Goal: Transaction & Acquisition: Download file/media

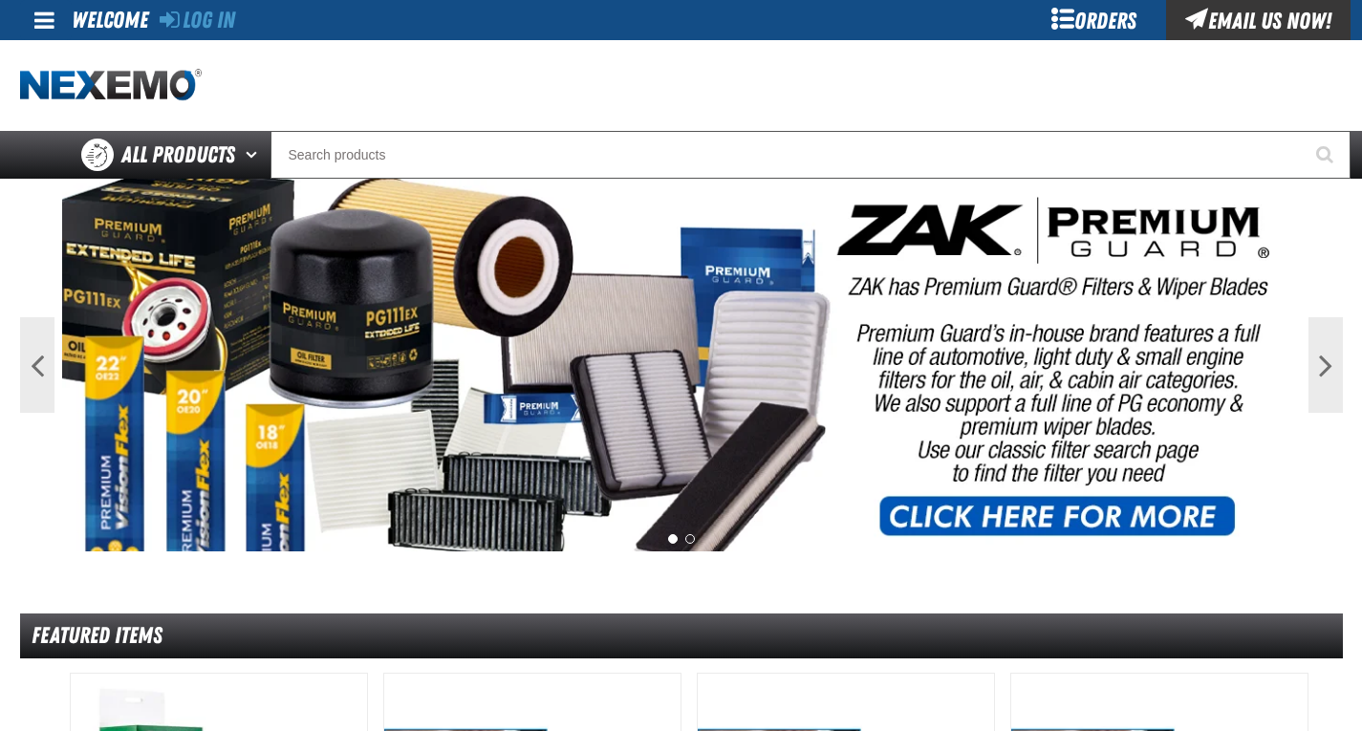
click at [1066, 19] on div "Orders" at bounding box center [1094, 20] width 143 height 40
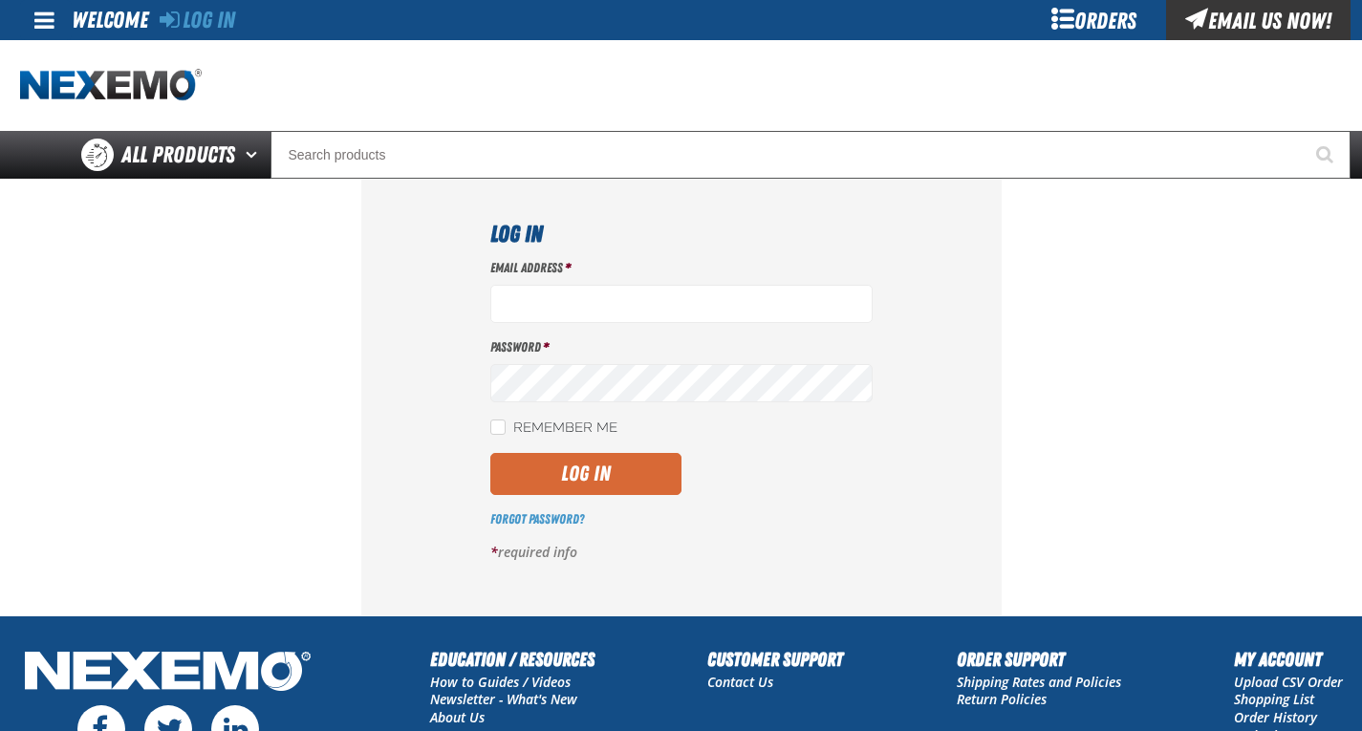
type input "akielty@vtaig.com"
click at [604, 485] on button "Log In" at bounding box center [585, 474] width 191 height 42
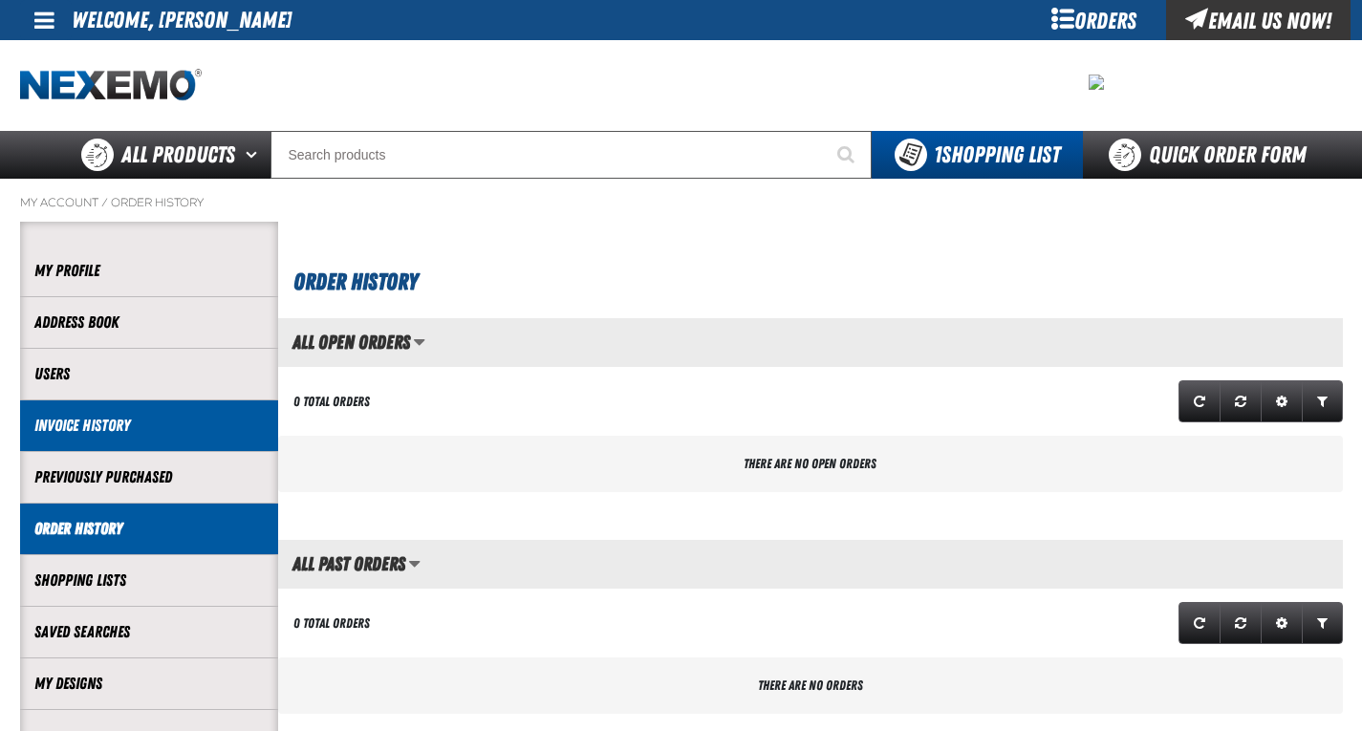
click at [109, 430] on link "Invoice History" at bounding box center [148, 426] width 229 height 22
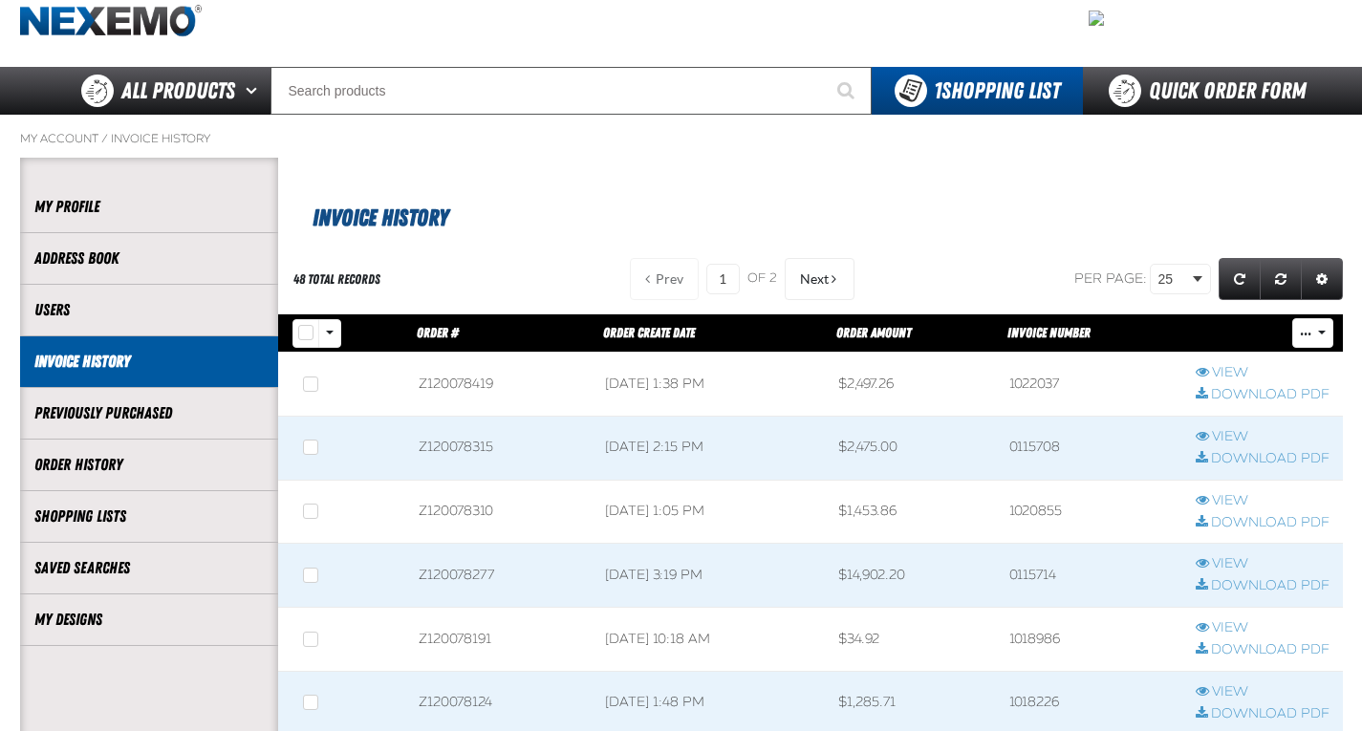
scroll to position [96, 0]
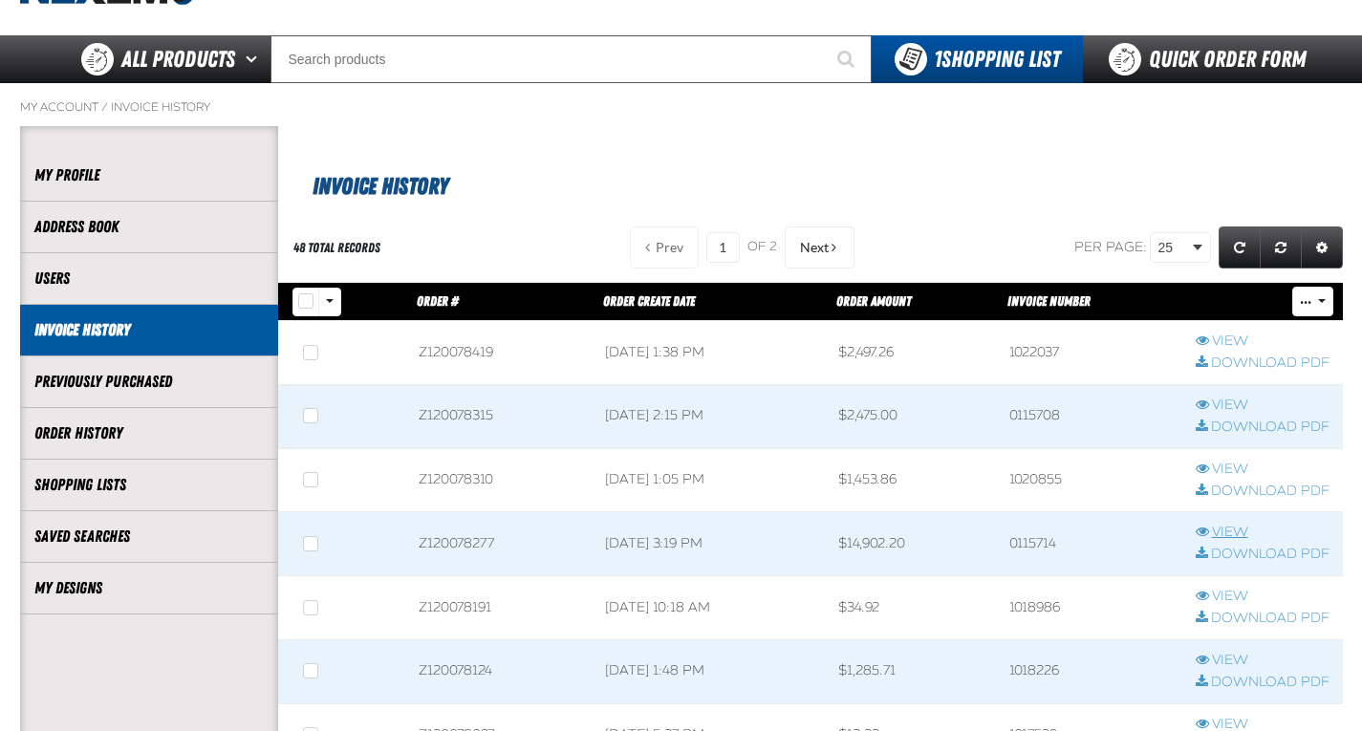
click at [1216, 529] on link "View" at bounding box center [1263, 533] width 134 height 18
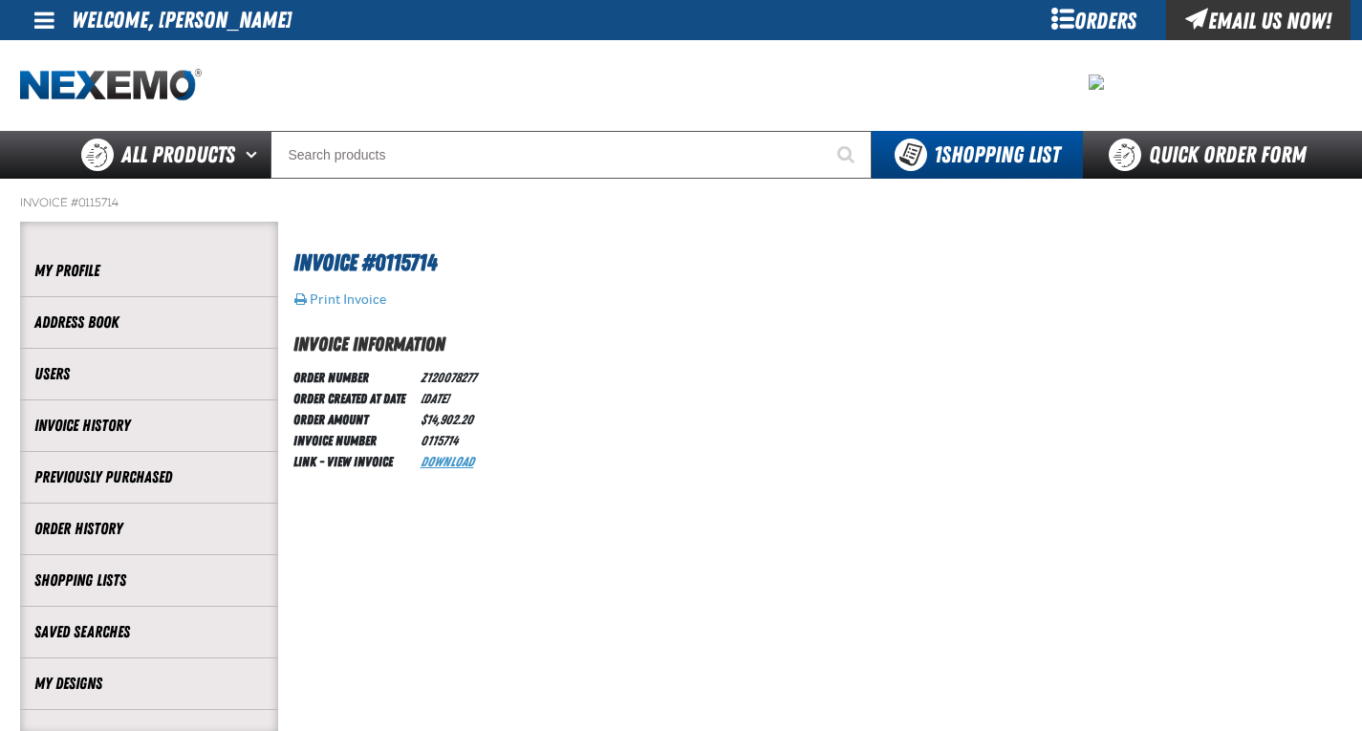
click at [463, 461] on link "Download" at bounding box center [448, 461] width 54 height 15
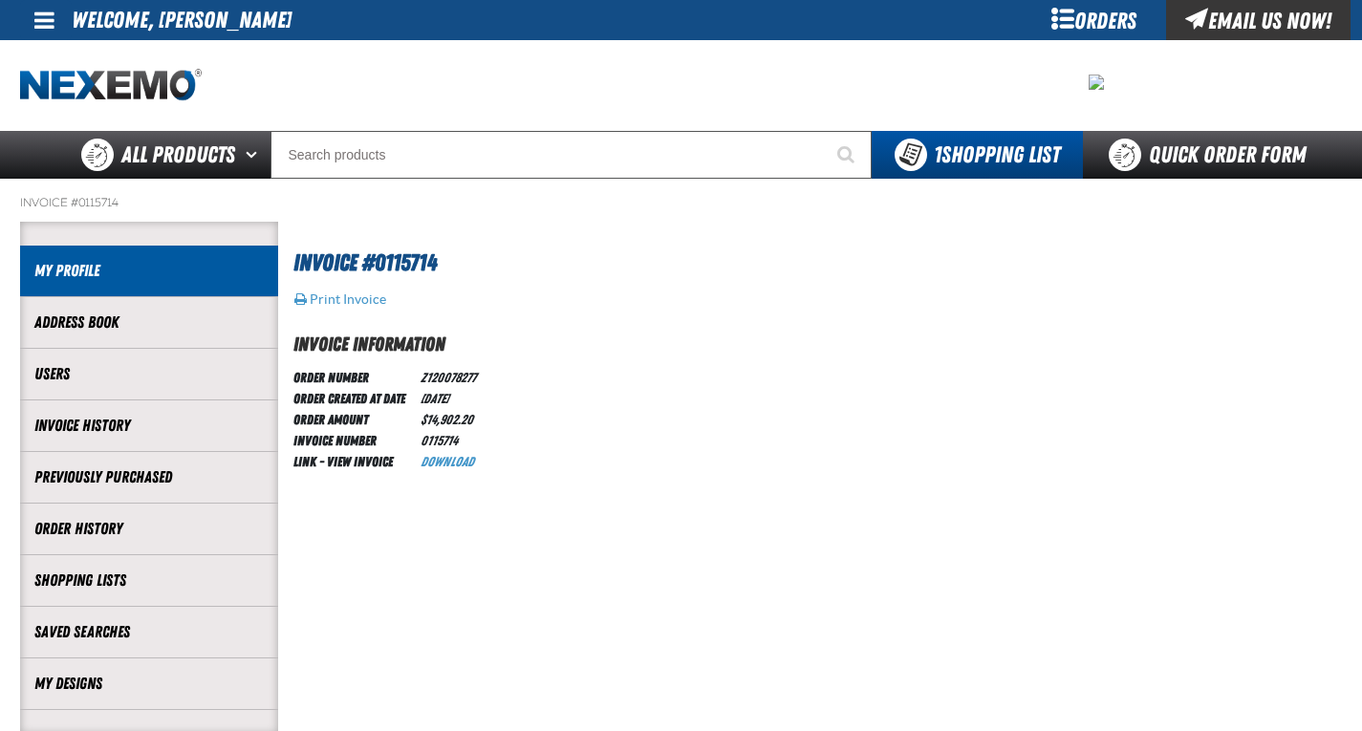
click at [188, 267] on link "My Profile" at bounding box center [148, 271] width 229 height 22
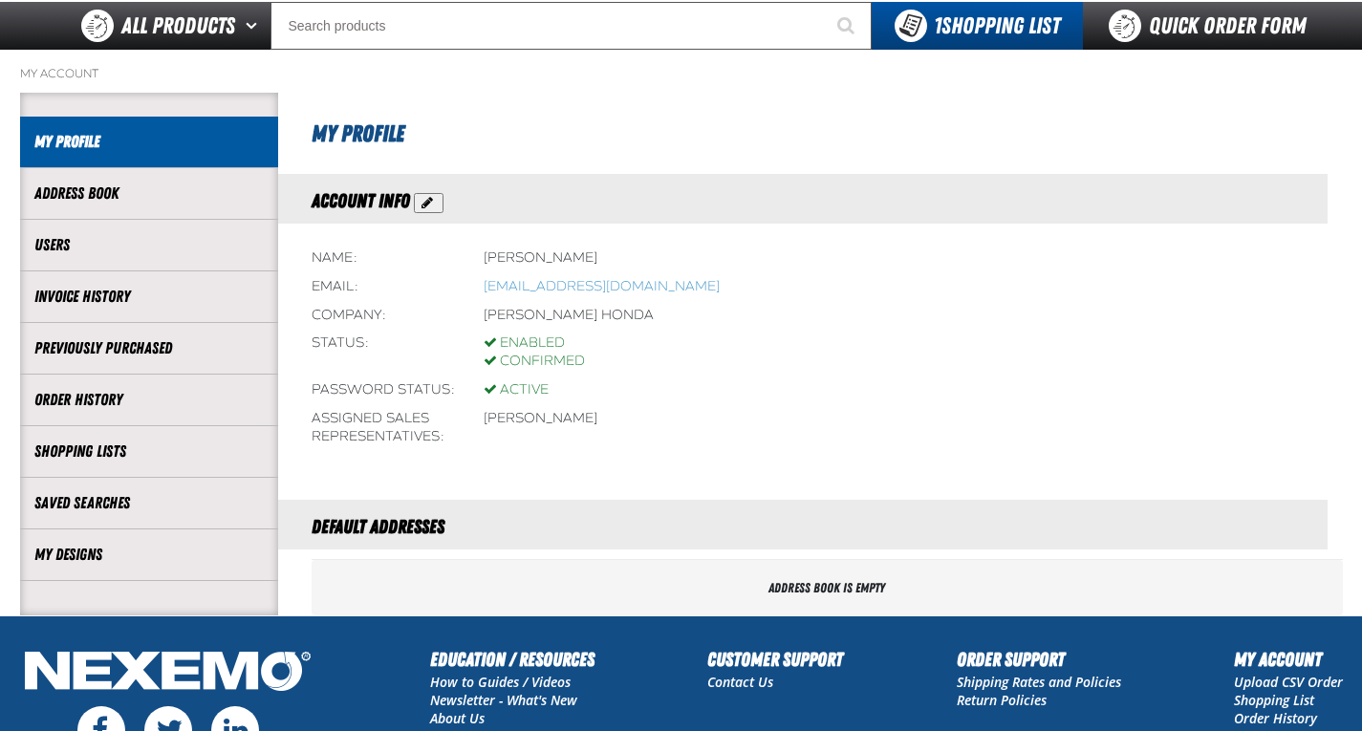
scroll to position [96, 0]
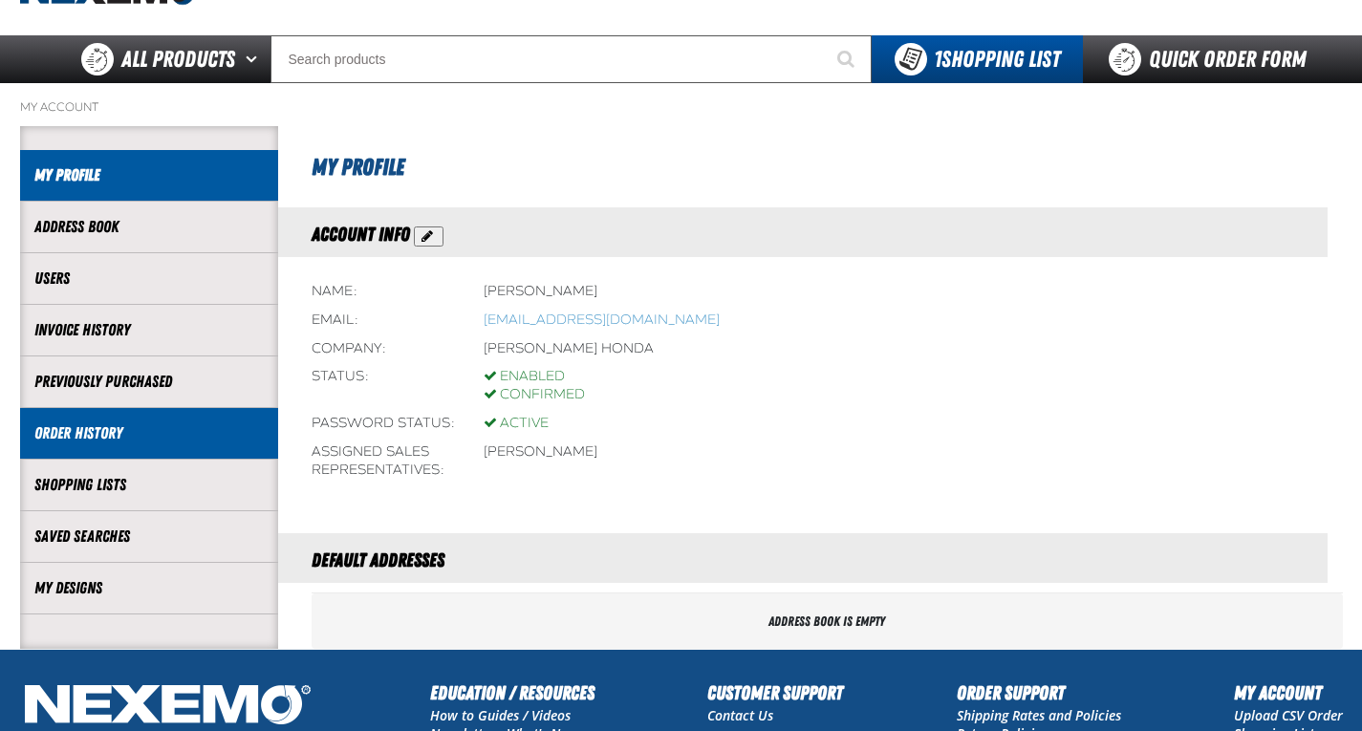
click at [93, 435] on link "Order History" at bounding box center [148, 433] width 229 height 22
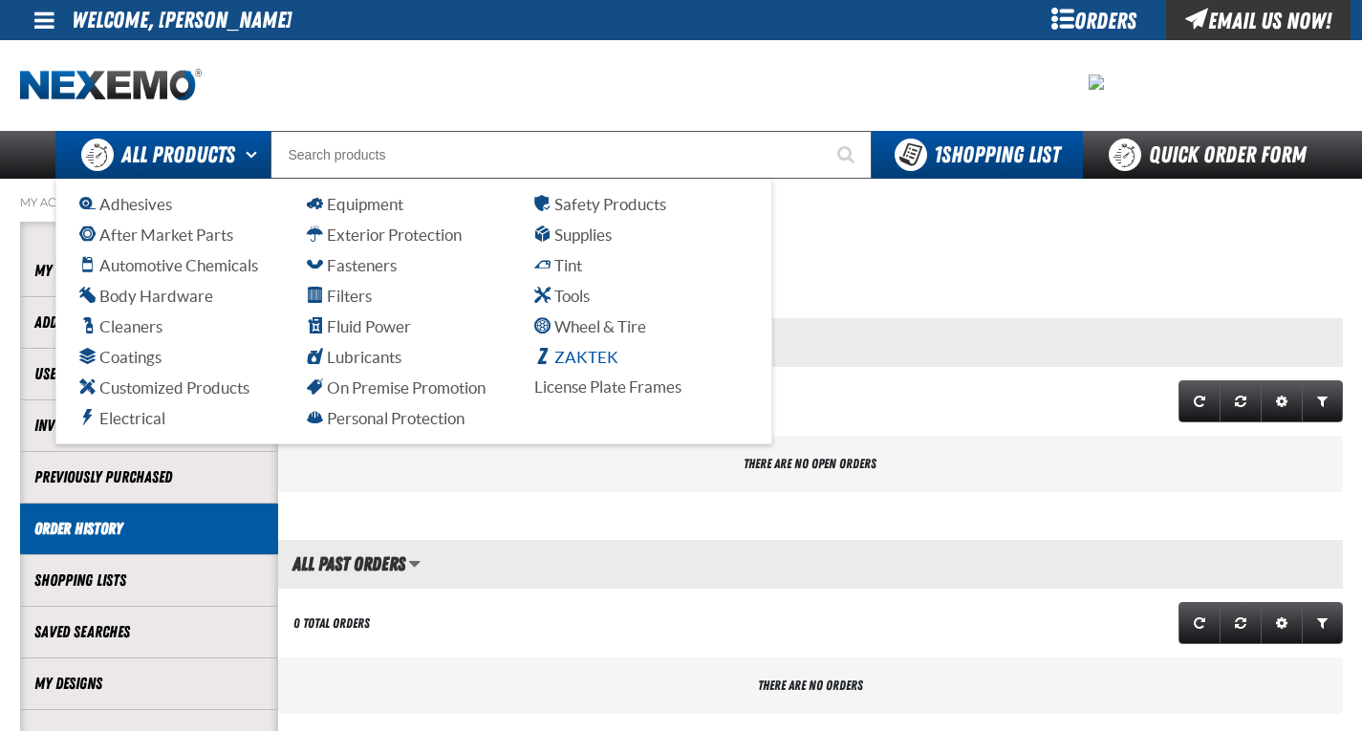
click at [585, 359] on span "ZAKTEK" at bounding box center [576, 357] width 84 height 18
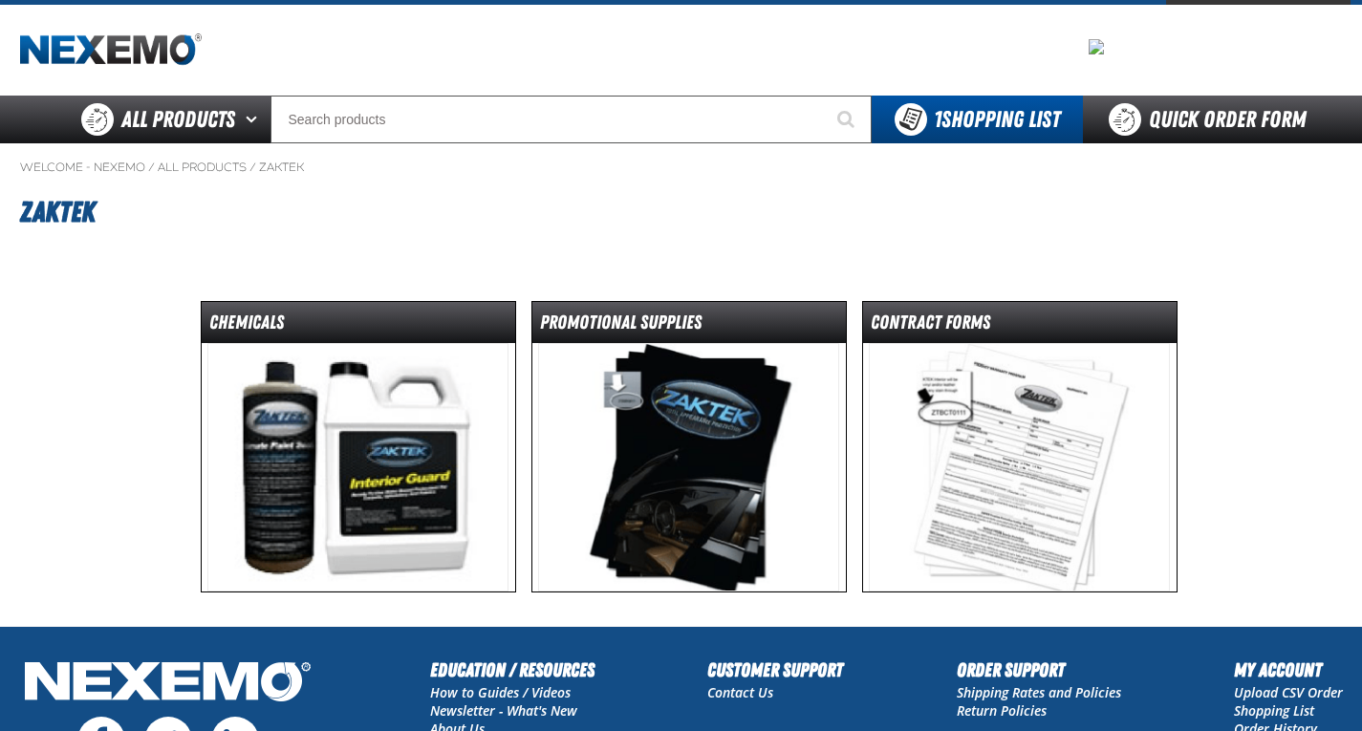
scroll to position [96, 0]
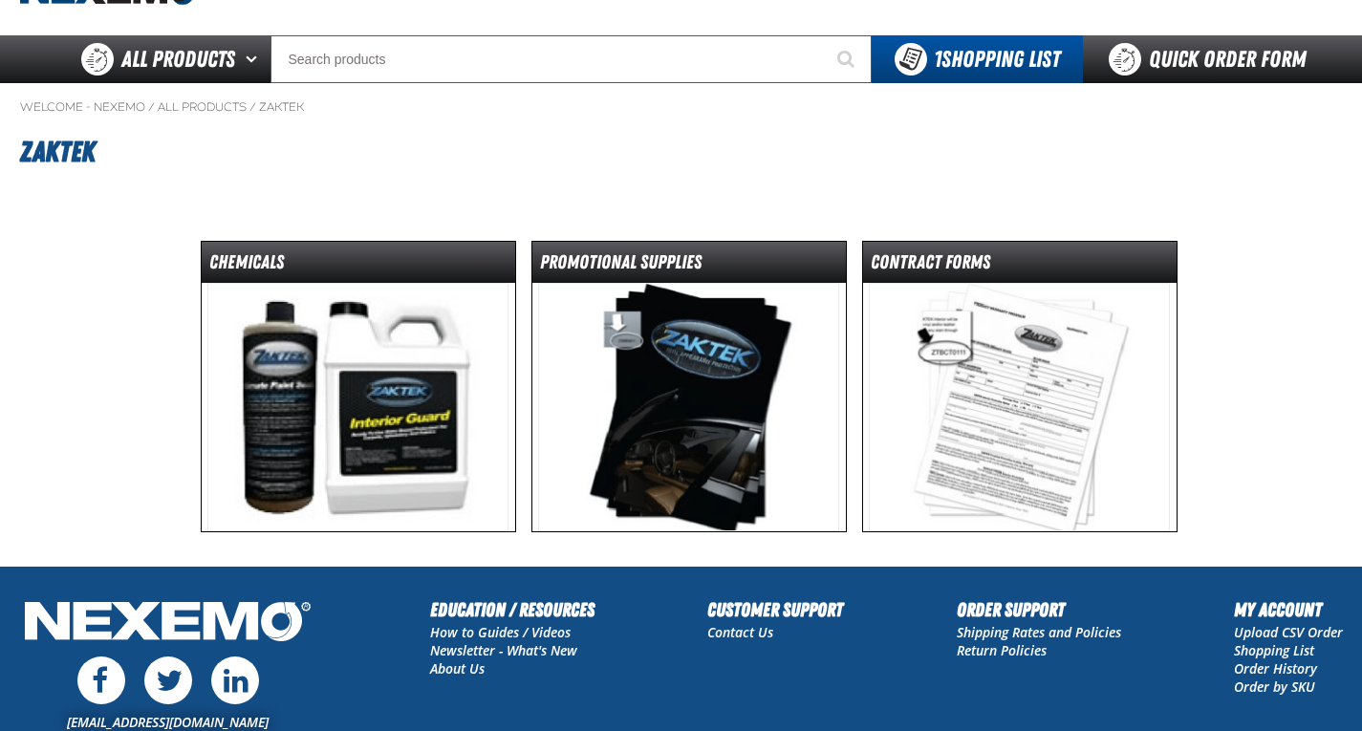
click at [372, 357] on img at bounding box center [357, 407] width 301 height 248
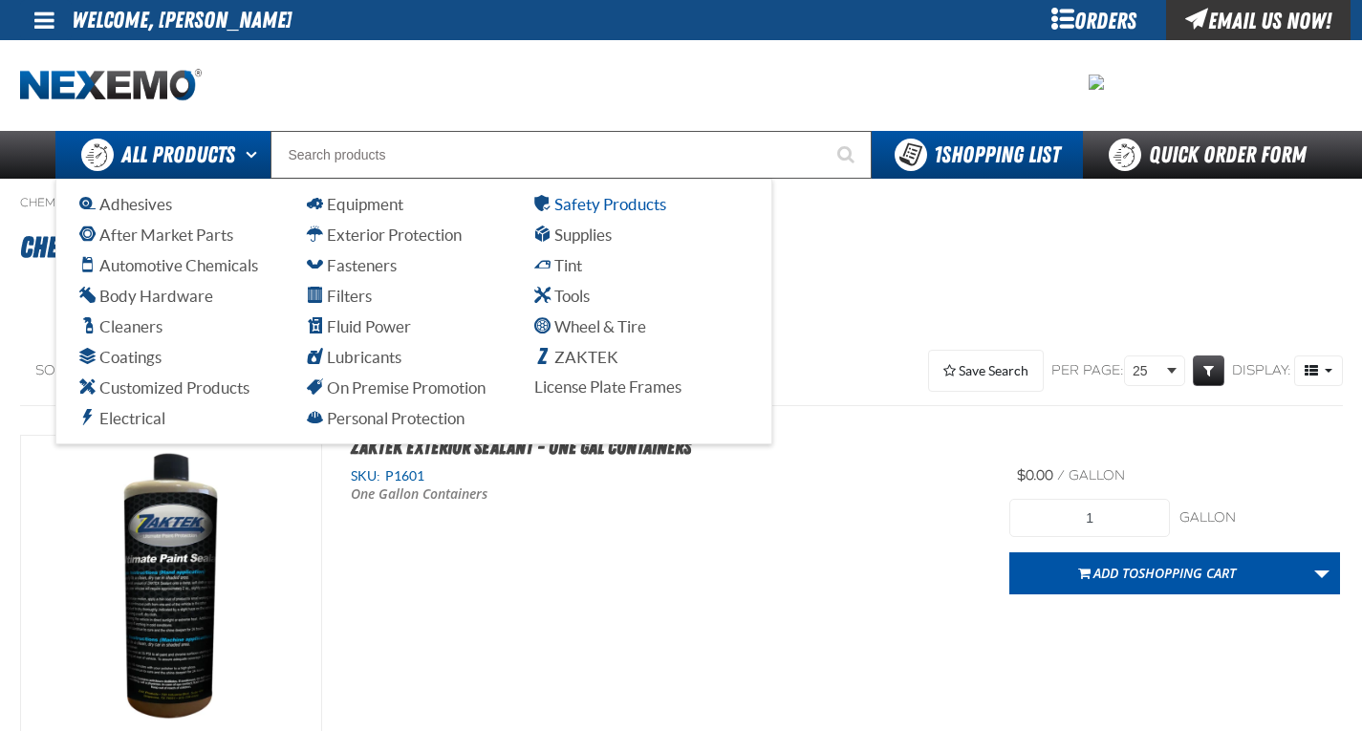
click at [611, 205] on span "Safety Products" at bounding box center [600, 204] width 132 height 18
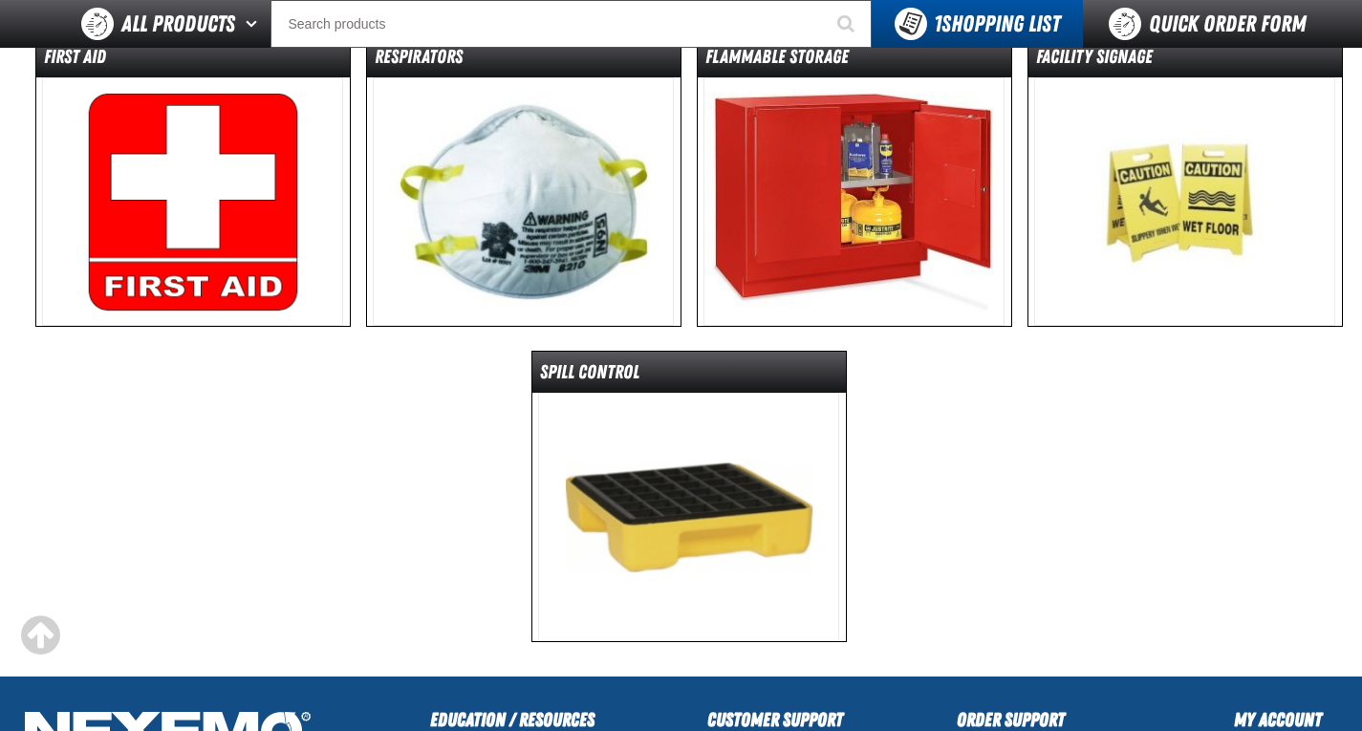
scroll to position [287, 0]
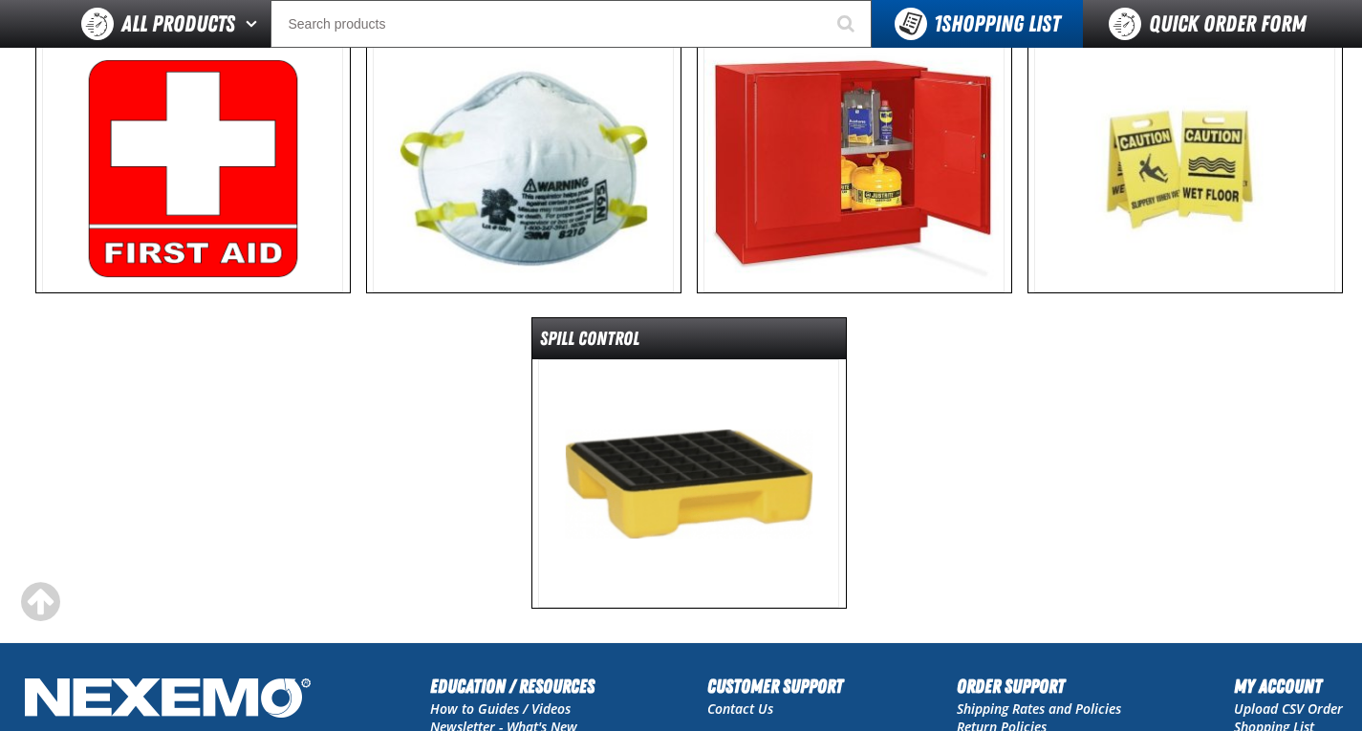
click at [654, 461] on img at bounding box center [688, 483] width 301 height 248
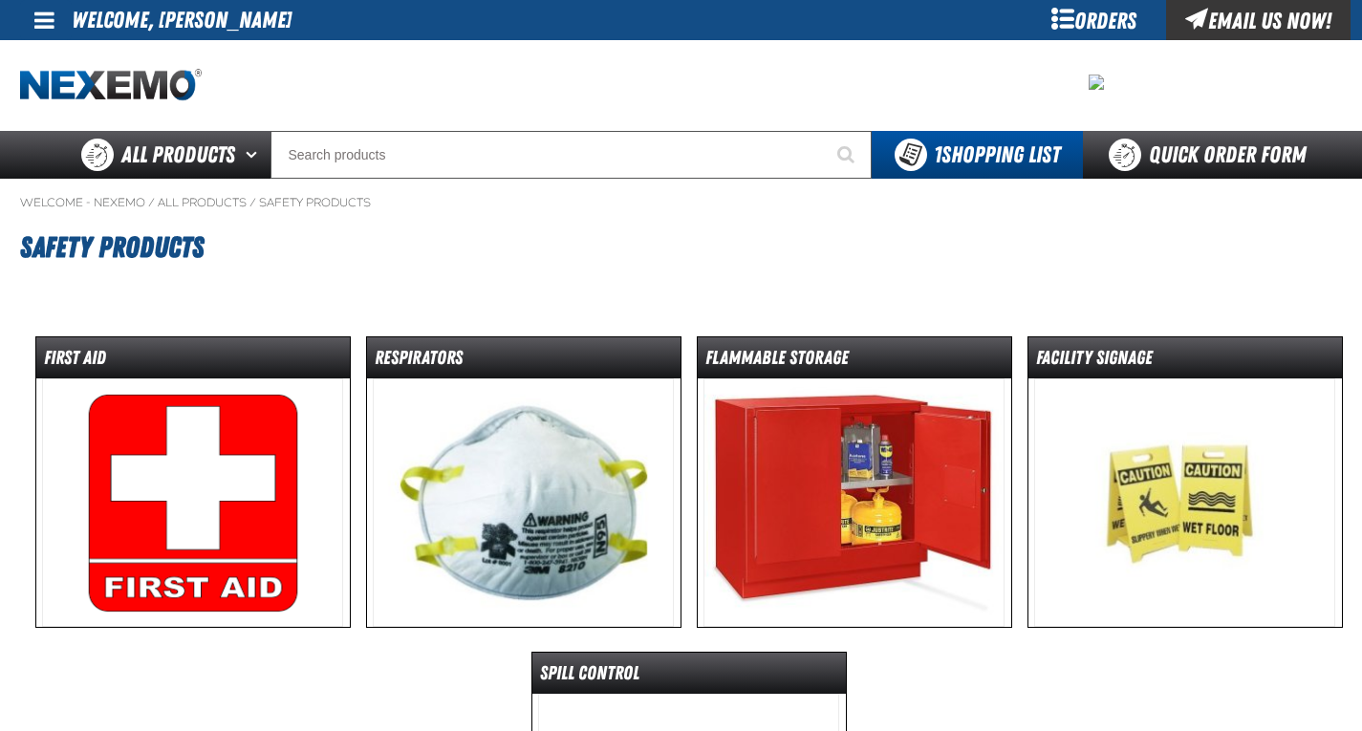
scroll to position [287, 0]
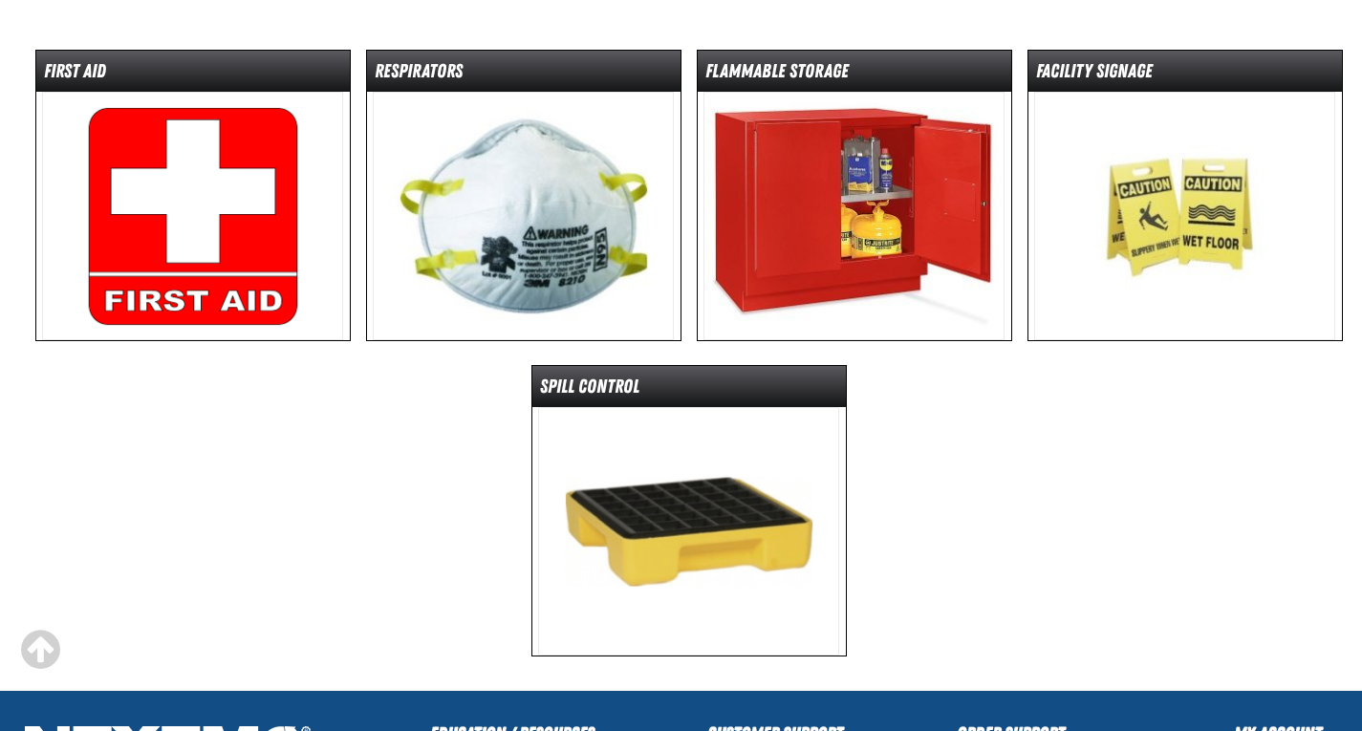
click at [104, 129] on img at bounding box center [192, 216] width 301 height 248
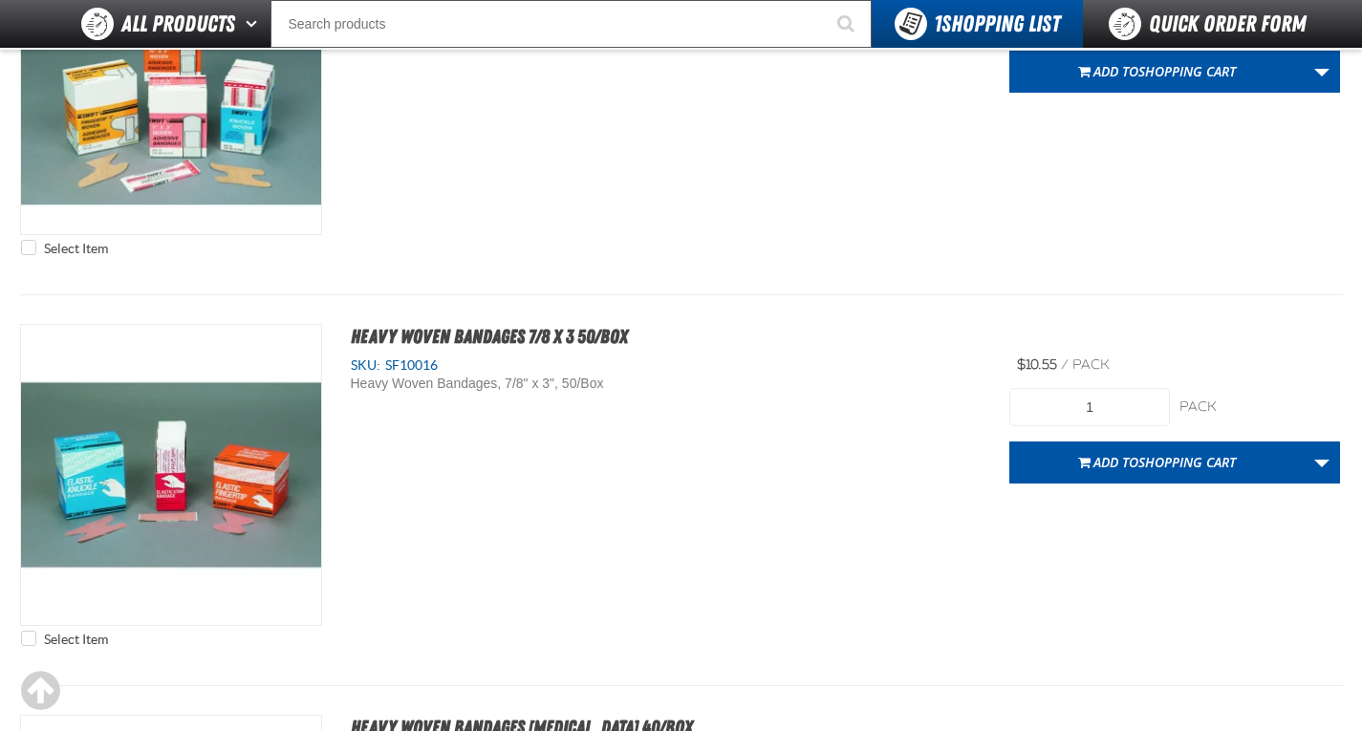
scroll to position [7073, 0]
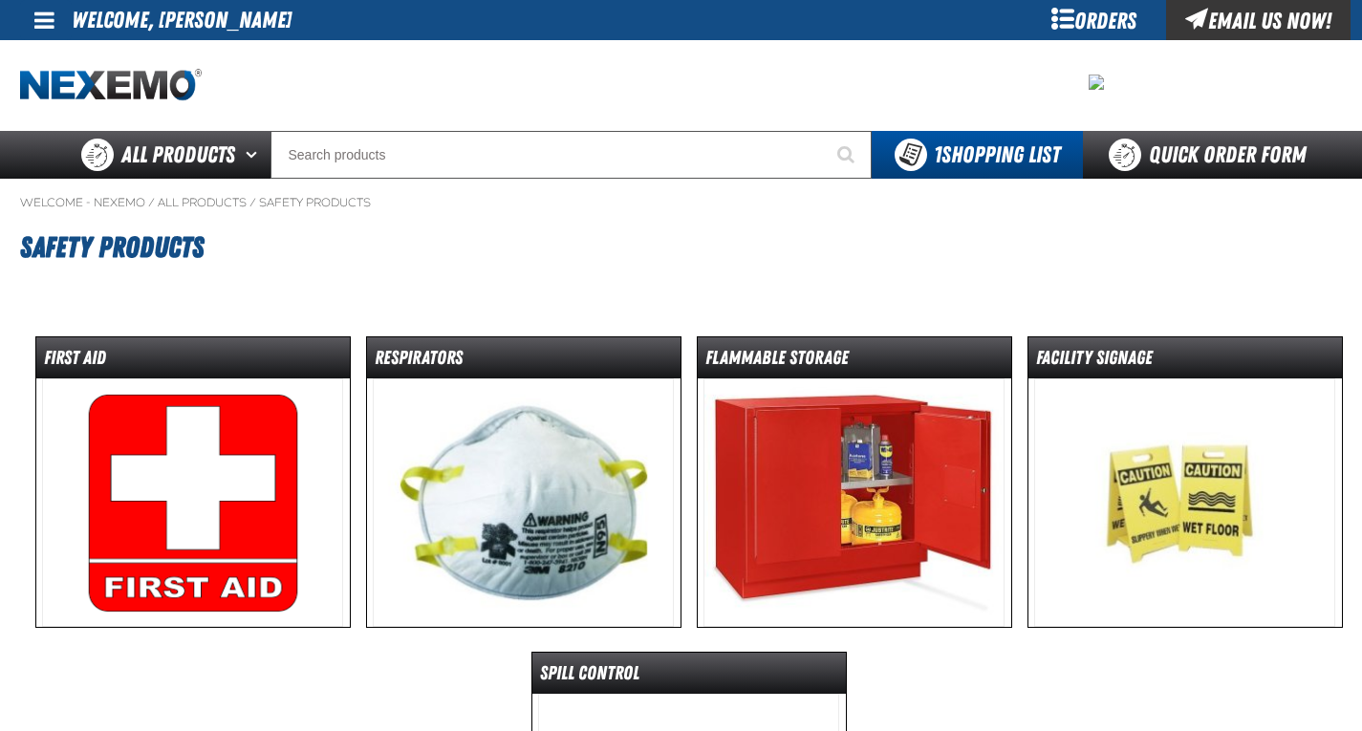
scroll to position [287, 0]
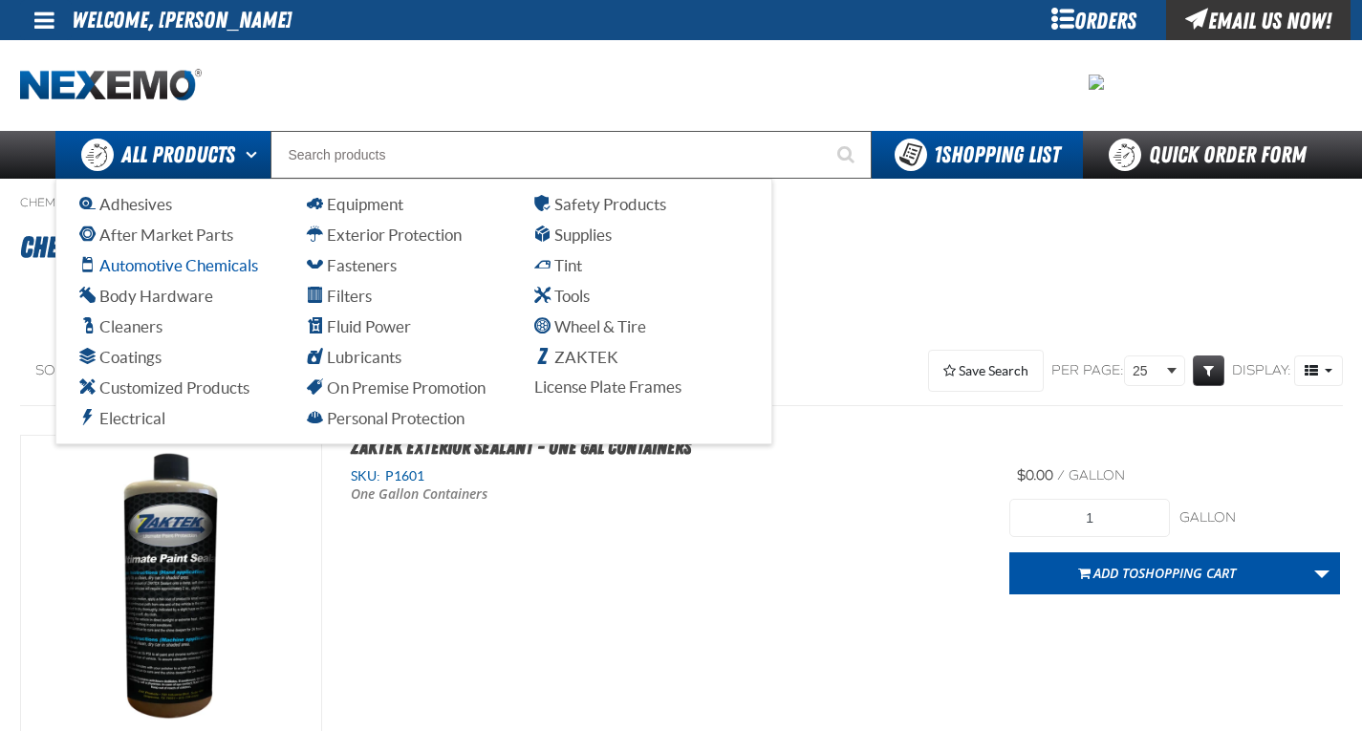
click at [163, 265] on span "Automotive Chemicals" at bounding box center [168, 265] width 179 height 18
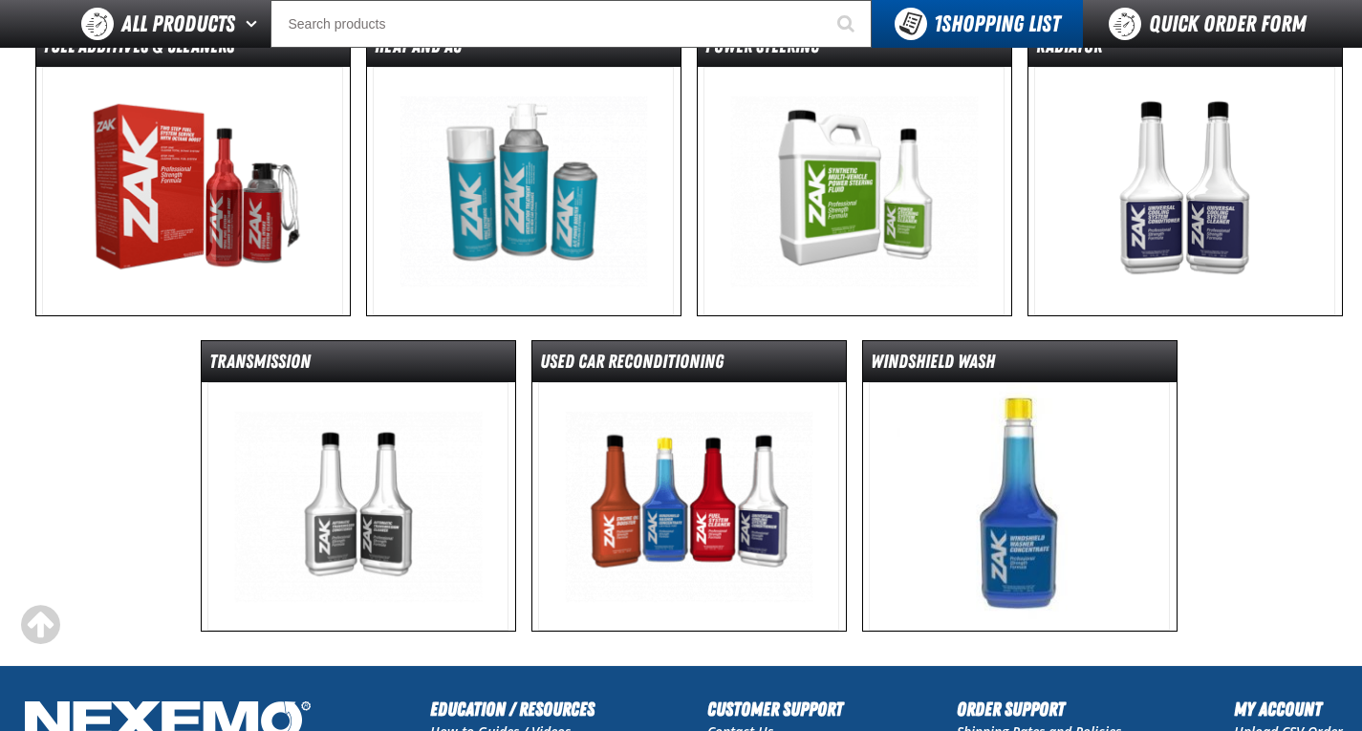
scroll to position [669, 0]
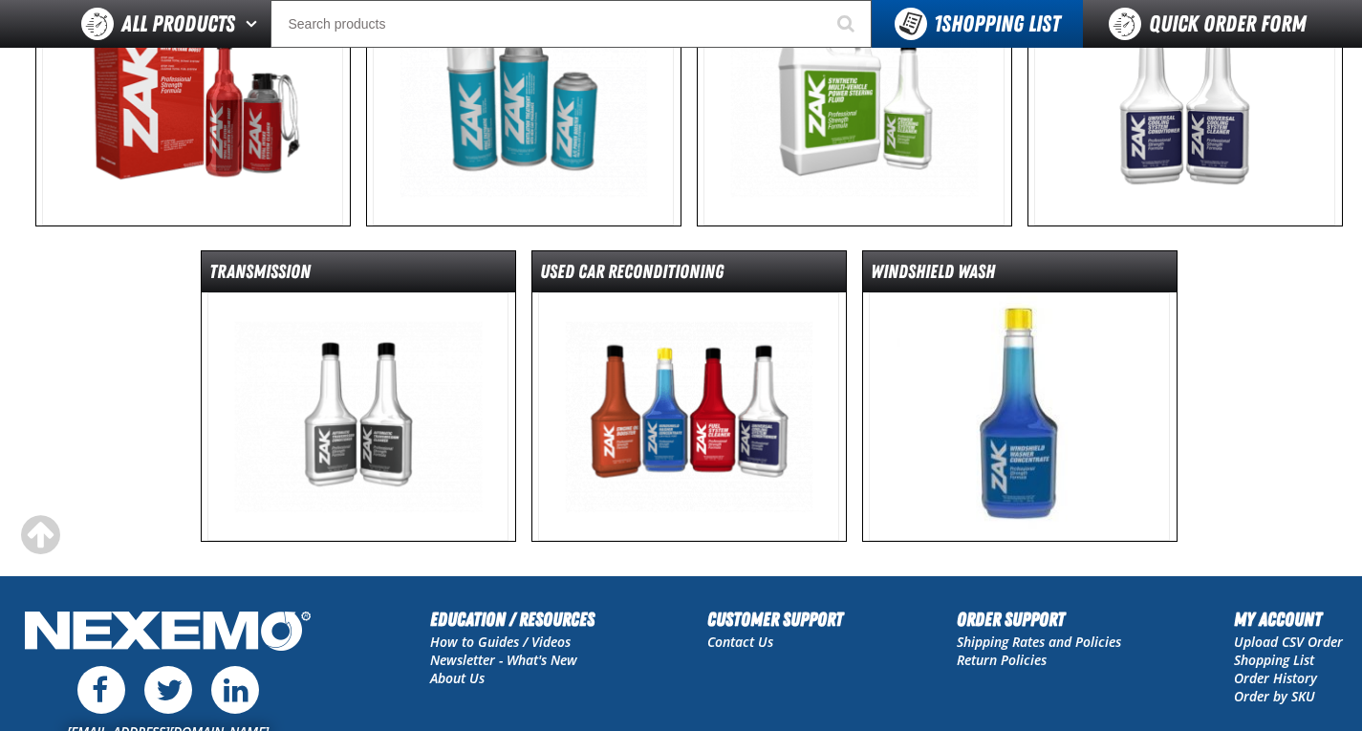
click at [728, 423] on img at bounding box center [688, 416] width 301 height 248
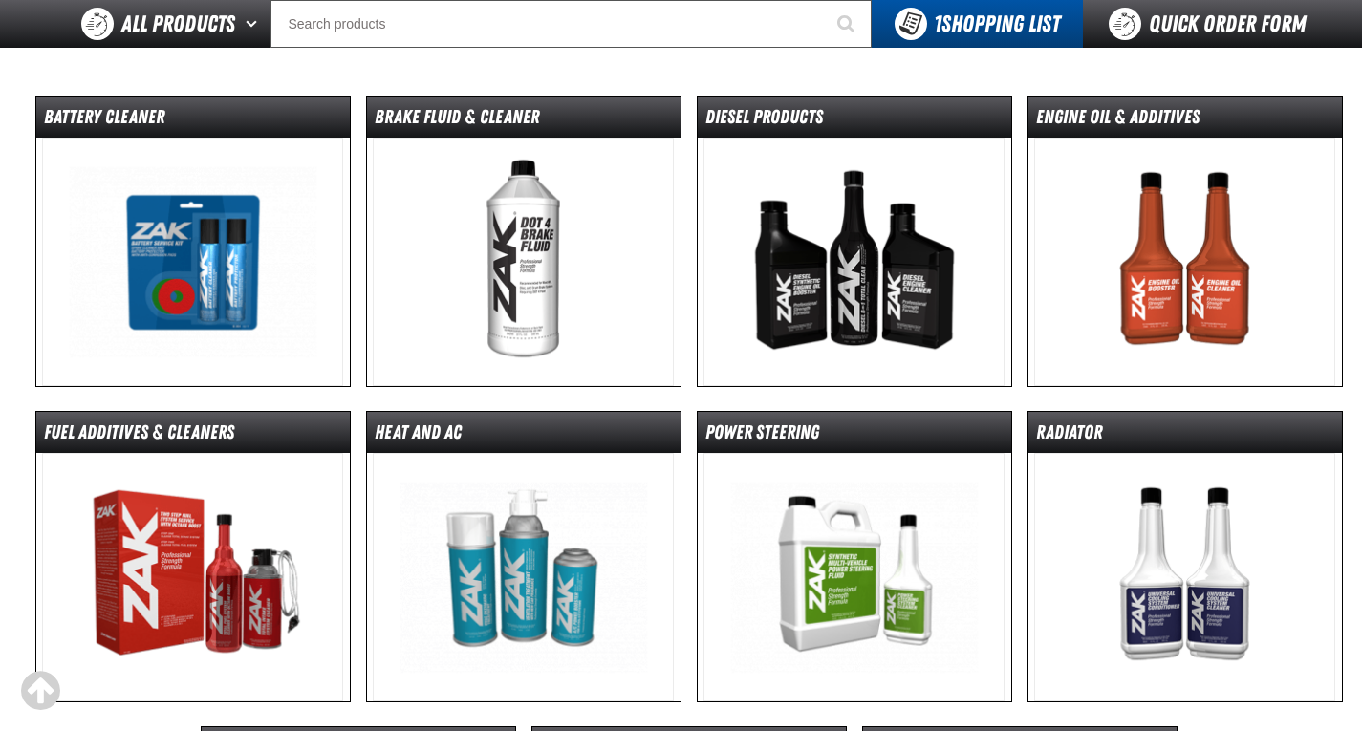
scroll to position [191, 0]
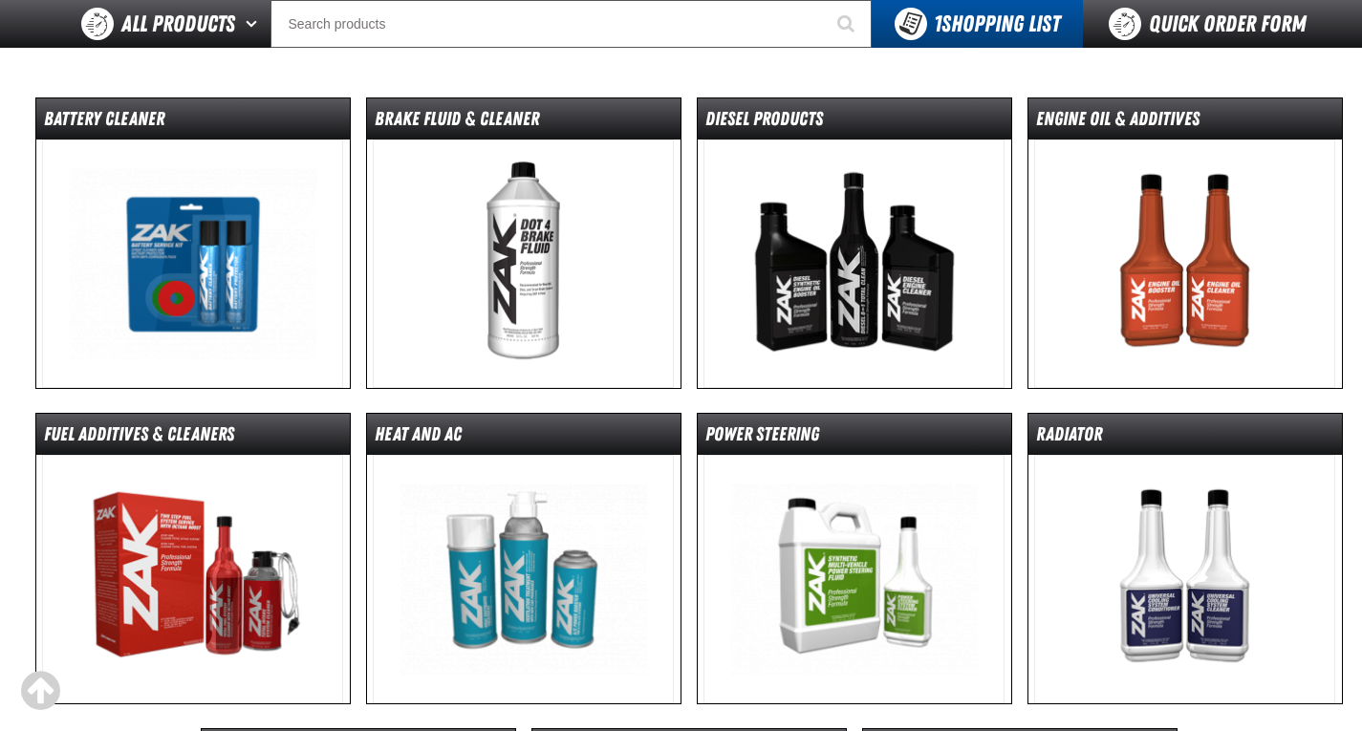
click at [826, 194] on img at bounding box center [853, 264] width 301 height 248
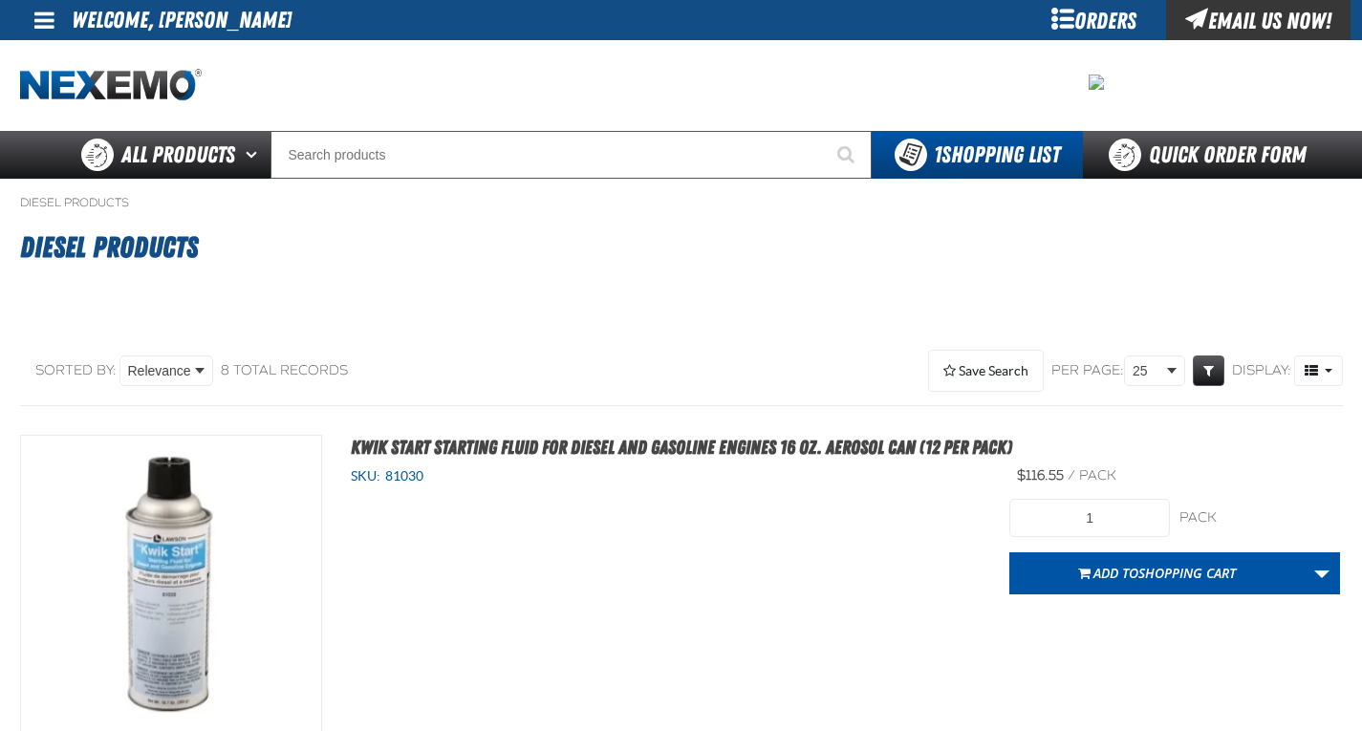
drag, startPoint x: 0, startPoint y: 0, endPoint x: 700, endPoint y: 114, distance: 708.8
click at [700, 114] on div at bounding box center [681, 85] width 1323 height 91
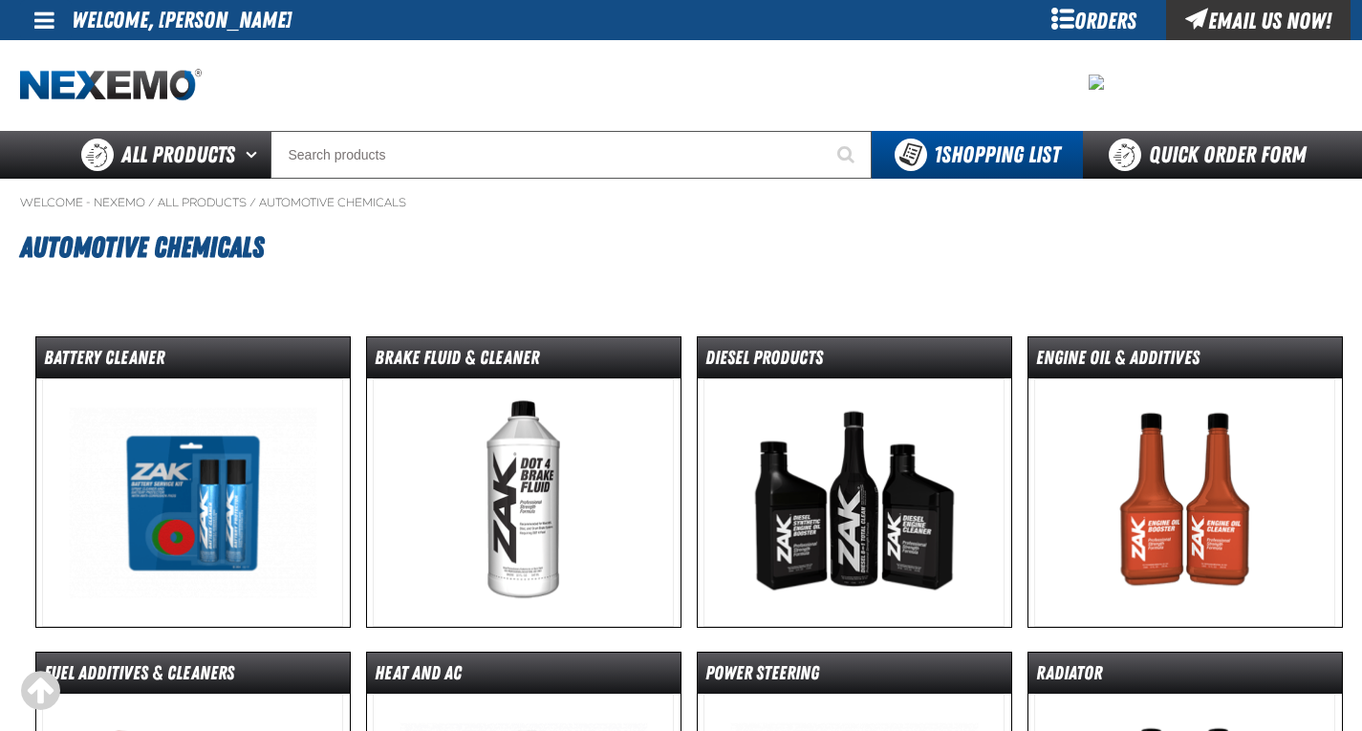
scroll to position [191, 0]
